Goal: Entertainment & Leisure: Consume media (video, audio)

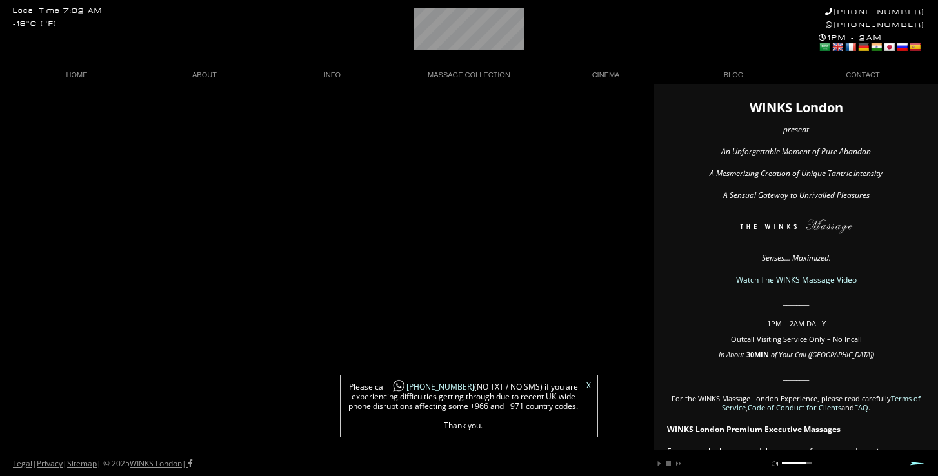
click at [590, 382] on link "X" at bounding box center [589, 386] width 5 height 8
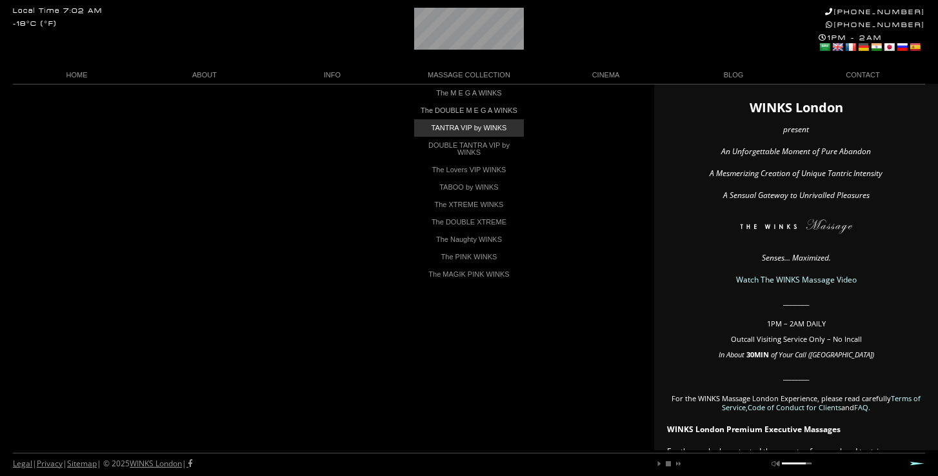
click at [475, 136] on link "TANTRA VIP by WINKS" at bounding box center [469, 127] width 110 height 17
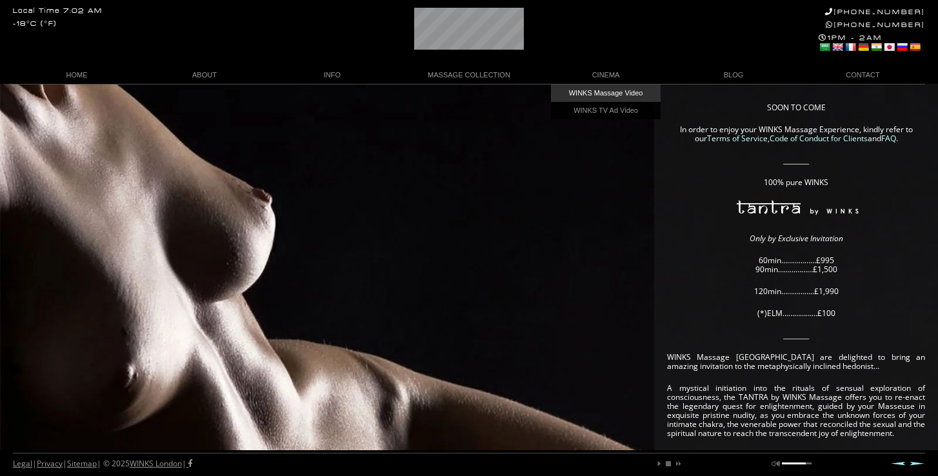
click at [612, 95] on link "WINKS Massage Video" at bounding box center [606, 93] width 110 height 17
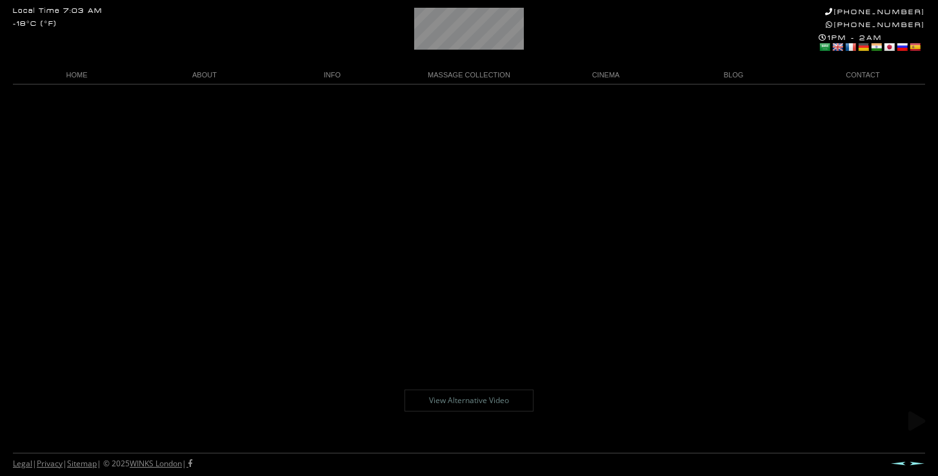
click at [465, 260] on body "Local Time 7:03 AM -18°C (°F) [PHONE_NUMBER] [PHONE_NUMBER] 1PM - 2AM Select La…" at bounding box center [469, 280] width 938 height 392
